Goal: Information Seeking & Learning: Find specific fact

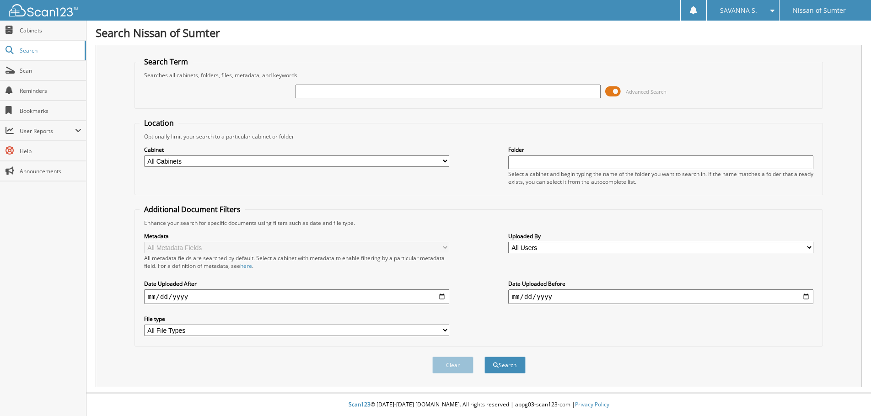
click at [299, 91] on input "text" at bounding box center [447, 92] width 305 height 14
type input "64313"
click at [484, 357] on button "Search" at bounding box center [504, 365] width 41 height 17
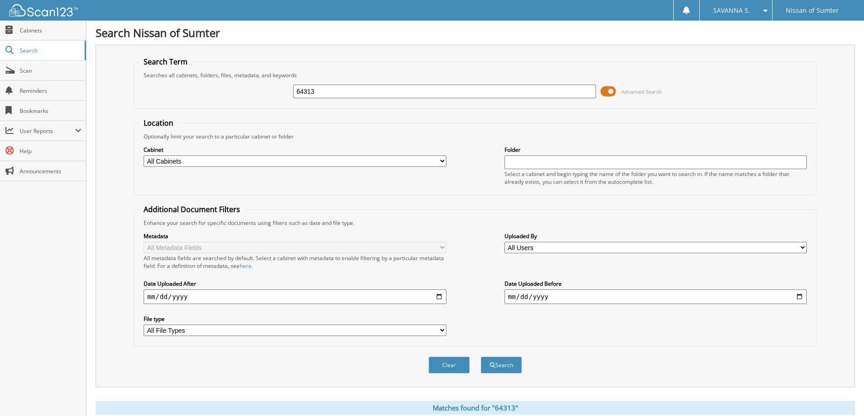
scroll to position [169, 0]
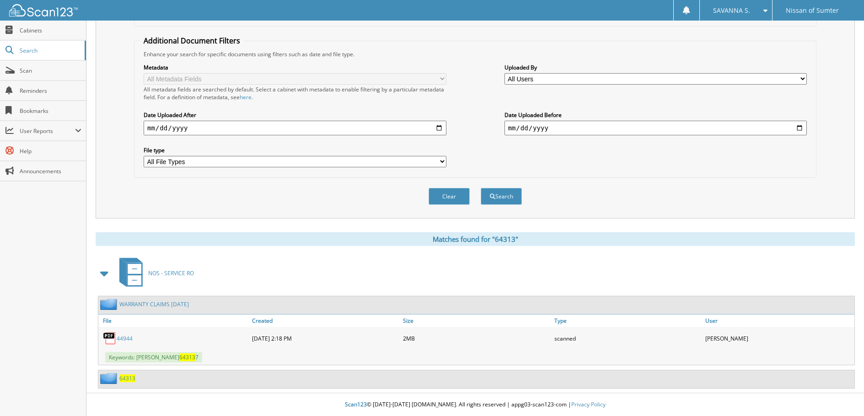
click at [133, 377] on span "64313" at bounding box center [127, 379] width 16 height 8
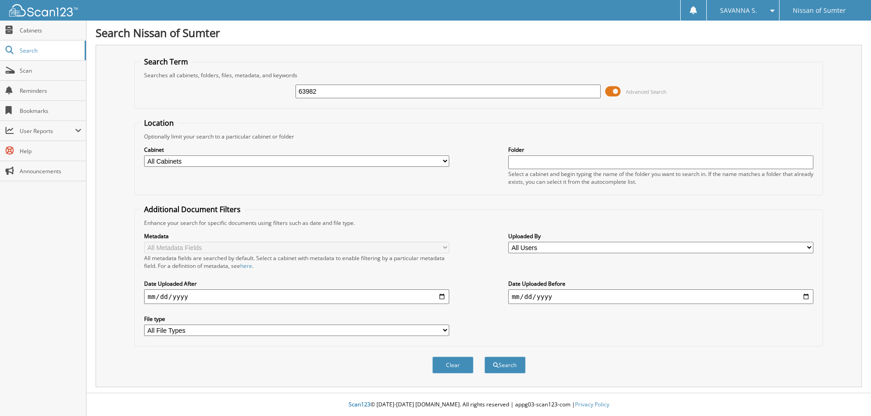
type input "63982"
click at [484, 357] on button "Search" at bounding box center [504, 365] width 41 height 17
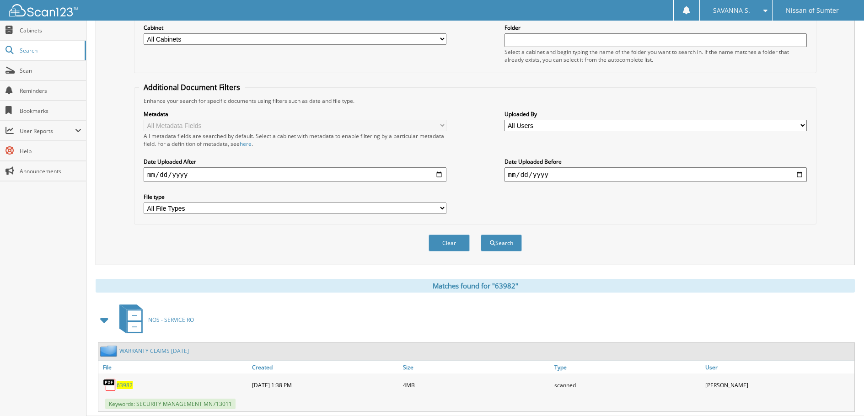
scroll to position [146, 0]
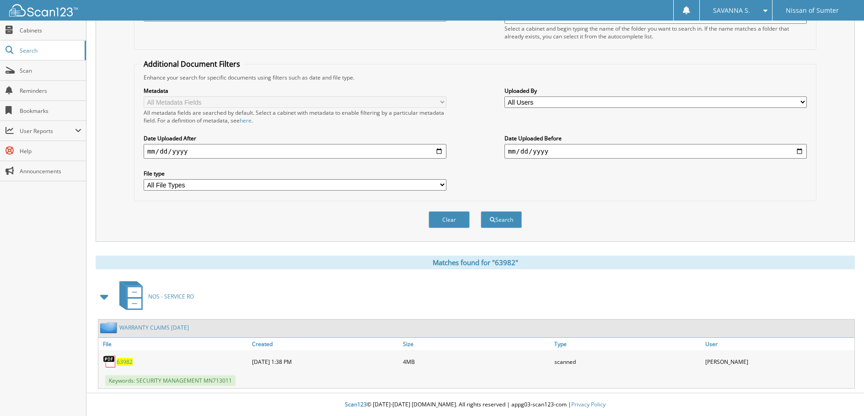
click at [123, 364] on span "63982" at bounding box center [125, 362] width 16 height 8
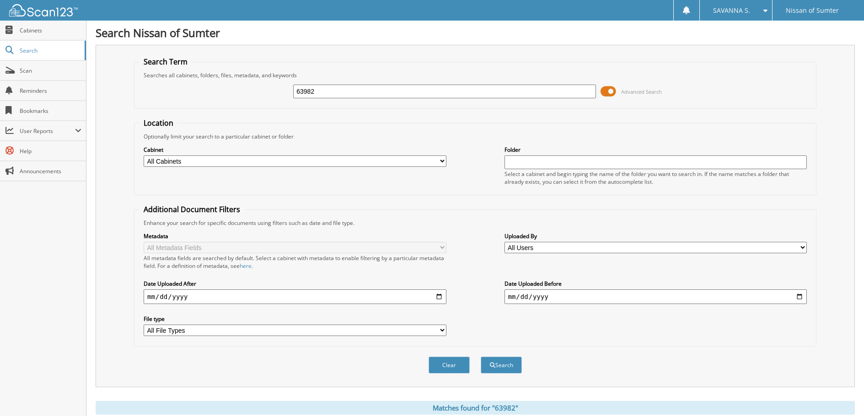
drag, startPoint x: 314, startPoint y: 90, endPoint x: 262, endPoint y: 90, distance: 51.2
click at [263, 90] on div "63982 Advanced Search" at bounding box center [475, 91] width 672 height 25
type input "65075"
click at [481, 357] on button "Search" at bounding box center [501, 365] width 41 height 17
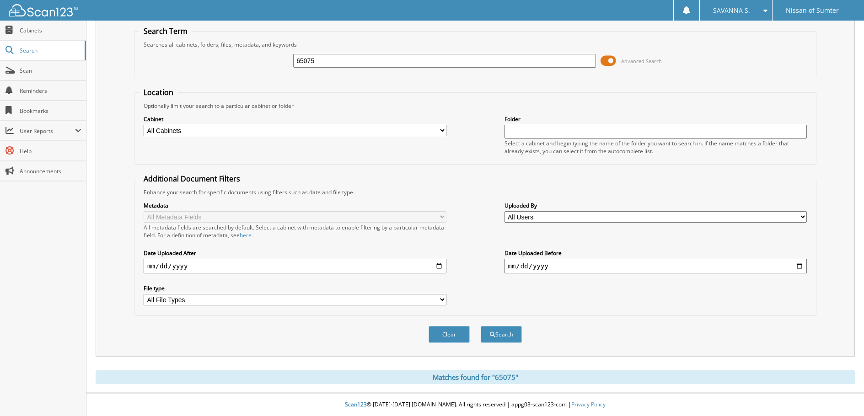
click at [338, 62] on input "65075" at bounding box center [444, 61] width 303 height 14
type input "6"
type input "LC752145"
click at [481, 326] on button "Search" at bounding box center [501, 334] width 41 height 17
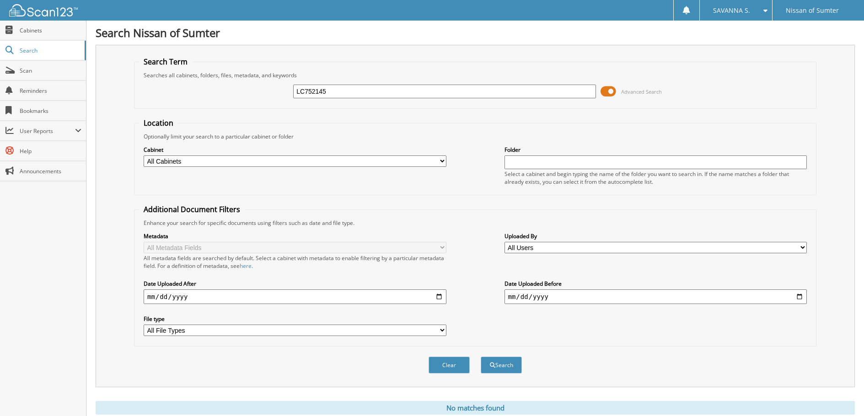
scroll to position [31, 0]
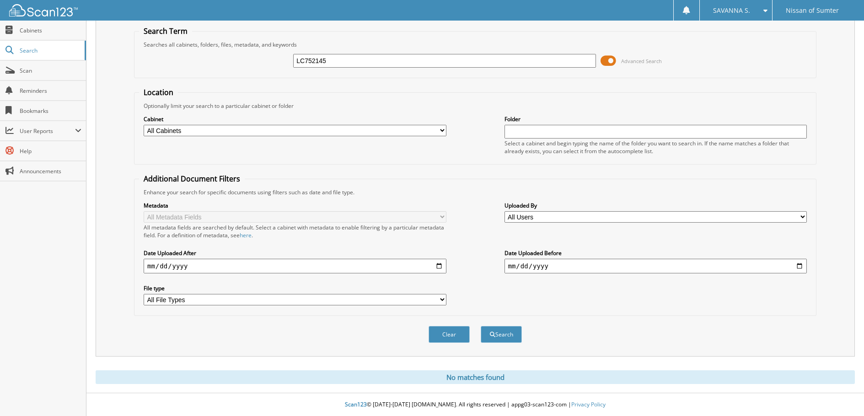
drag, startPoint x: 353, startPoint y: 61, endPoint x: 241, endPoint y: 61, distance: 111.6
click at [241, 61] on div "LC752145 Advanced Search" at bounding box center [475, 60] width 672 height 25
type input "63982"
click at [481, 326] on button "Search" at bounding box center [501, 334] width 41 height 17
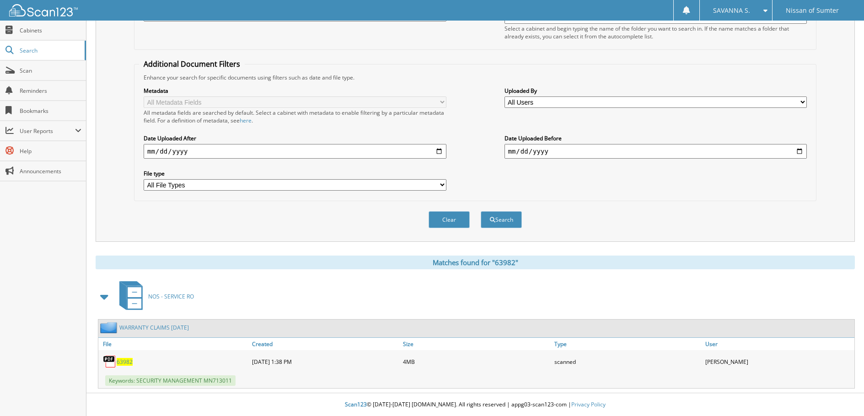
click at [126, 364] on span "63982" at bounding box center [125, 362] width 16 height 8
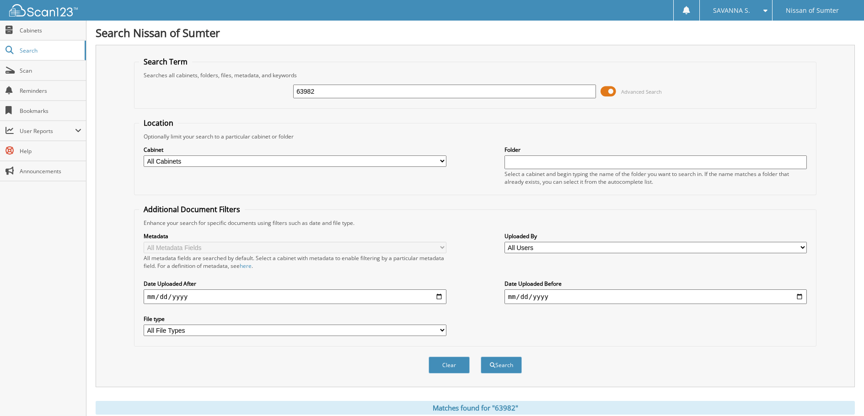
drag, startPoint x: 328, startPoint y: 94, endPoint x: 222, endPoint y: 108, distance: 107.0
click at [222, 108] on fieldset "Search Term Searches all cabinets, folders, files, metadata, and keywords 63982…" at bounding box center [475, 83] width 682 height 52
type input "64236"
click at [481, 357] on button "Search" at bounding box center [501, 365] width 41 height 17
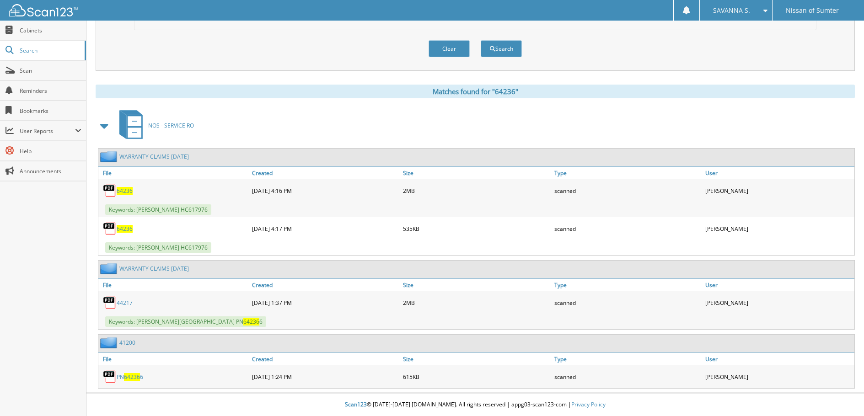
click at [125, 231] on span "64236" at bounding box center [125, 229] width 16 height 8
click at [126, 192] on span "64236" at bounding box center [125, 191] width 16 height 8
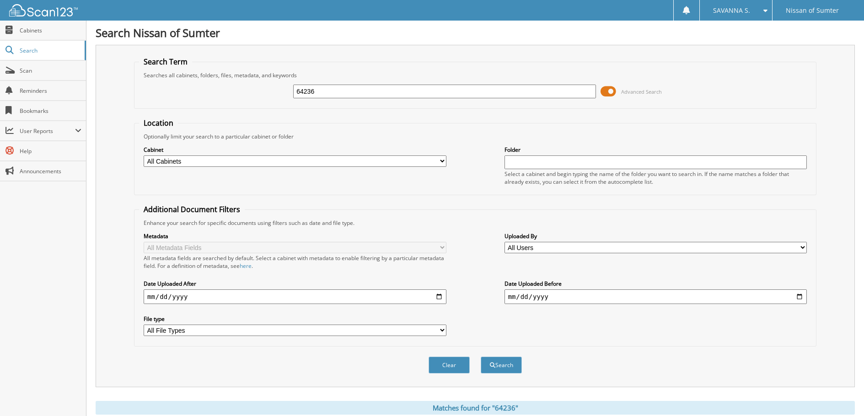
click at [338, 92] on input "64236" at bounding box center [444, 92] width 303 height 14
type input "64115"
click at [481, 357] on button "Search" at bounding box center [501, 365] width 41 height 17
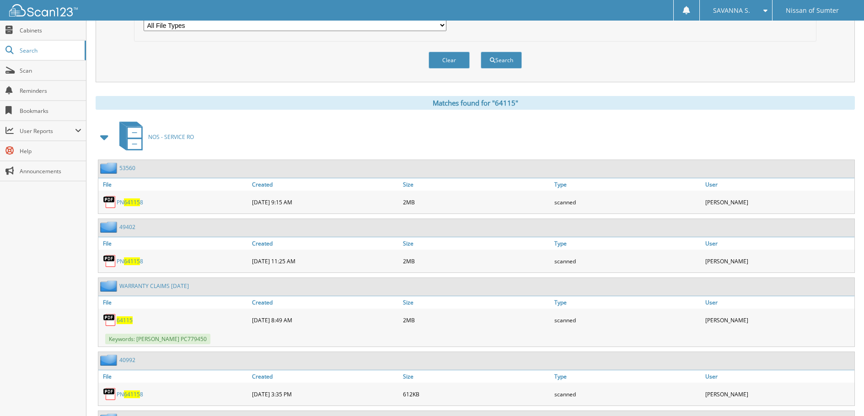
click at [123, 321] on span "64115" at bounding box center [125, 320] width 16 height 8
click at [122, 321] on span "64115" at bounding box center [125, 320] width 16 height 8
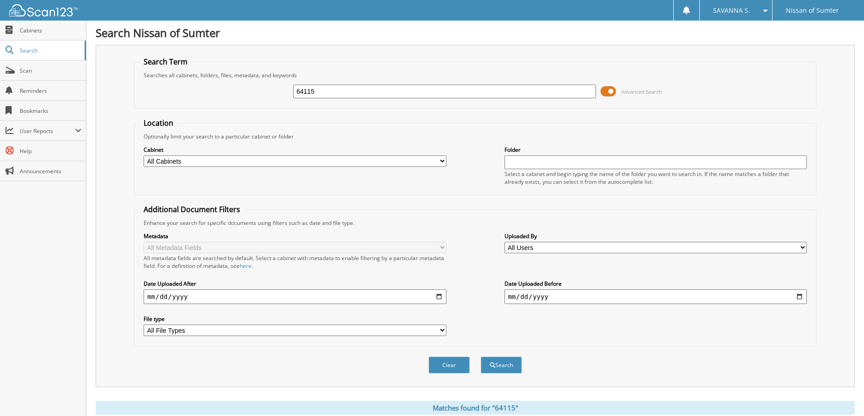
drag, startPoint x: 324, startPoint y: 92, endPoint x: 256, endPoint y: 100, distance: 68.1
click at [256, 100] on div "64115 Advanced Search" at bounding box center [475, 91] width 672 height 25
type input "656090"
click at [481, 357] on button "Search" at bounding box center [501, 365] width 41 height 17
type input "0"
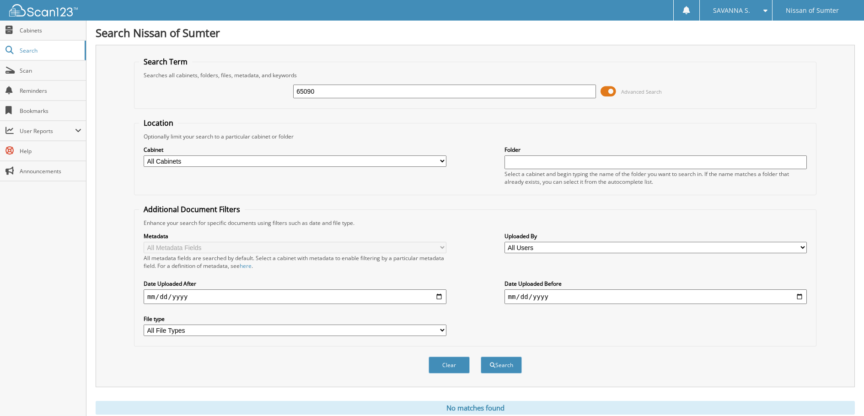
type input "65090"
click at [481, 357] on button "Search" at bounding box center [501, 365] width 41 height 17
